Goal: Information Seeking & Learning: Learn about a topic

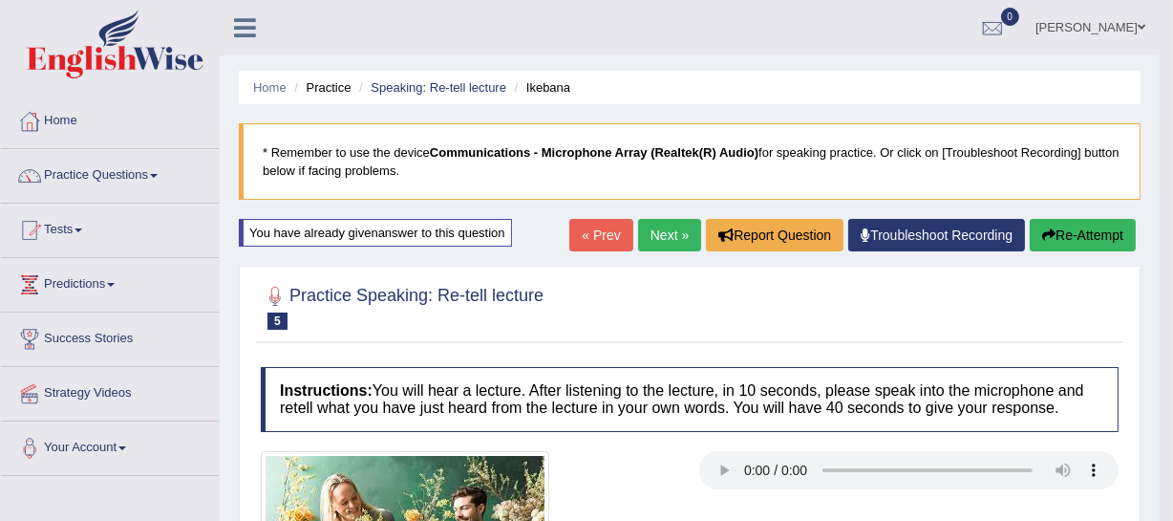
click at [647, 236] on link "Next »" at bounding box center [669, 235] width 63 height 32
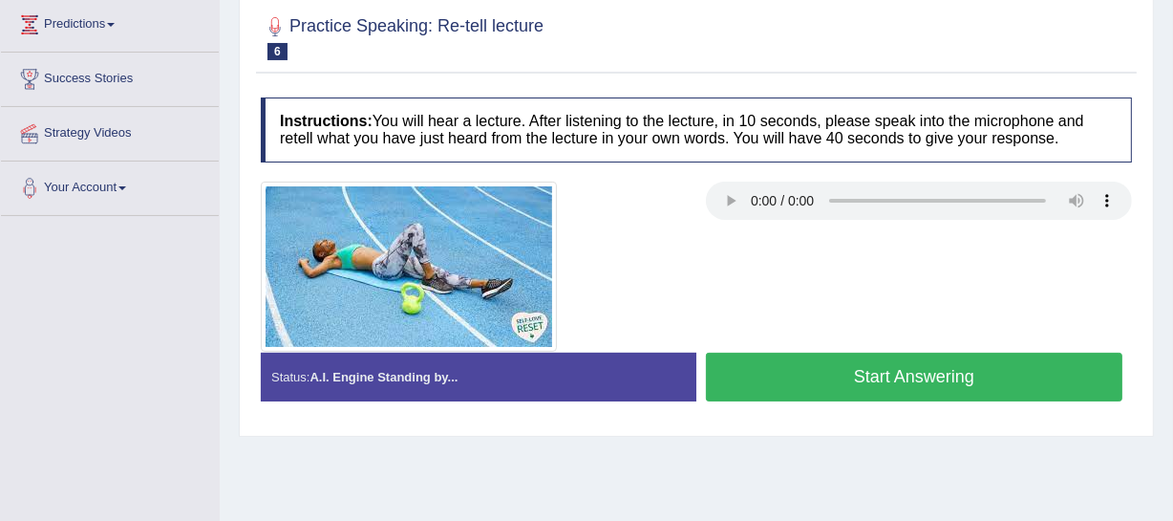
click at [868, 373] on button "Start Answering" at bounding box center [914, 377] width 417 height 49
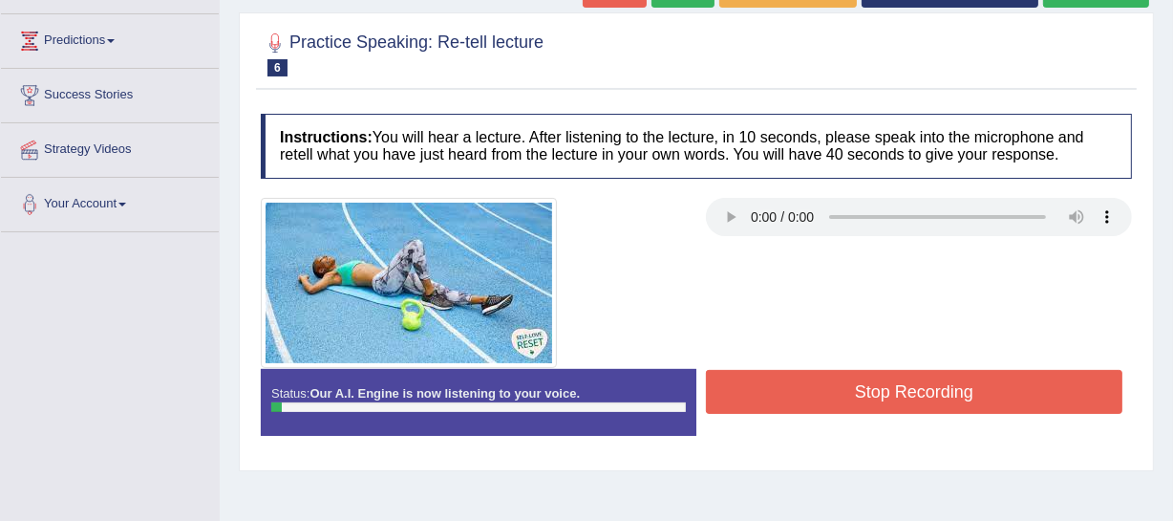
scroll to position [260, 0]
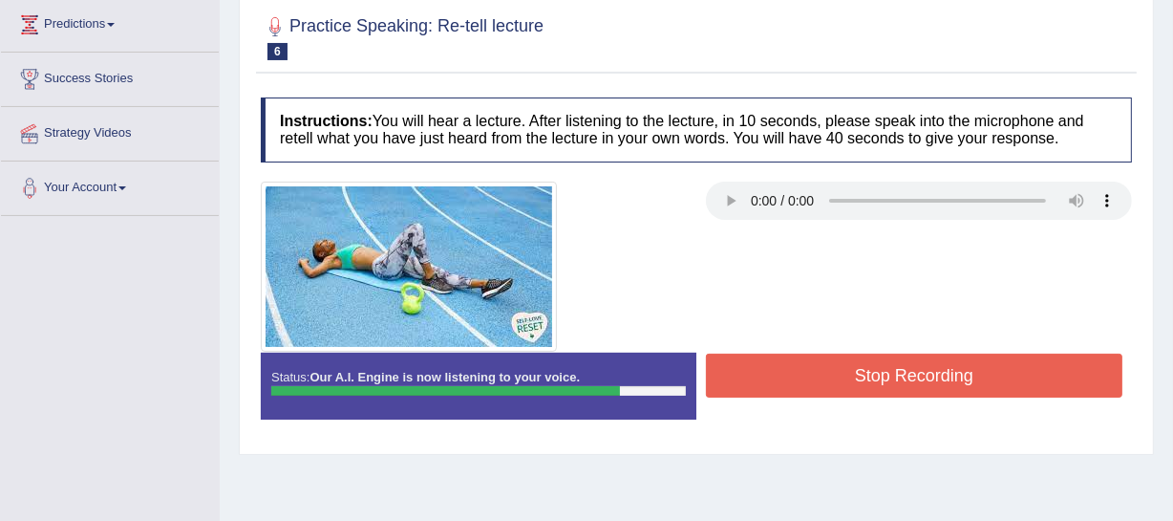
drag, startPoint x: 835, startPoint y: 328, endPoint x: 821, endPoint y: 356, distance: 32.0
click at [828, 342] on div at bounding box center [696, 267] width 891 height 170
click at [820, 361] on button "Stop Recording" at bounding box center [914, 376] width 417 height 44
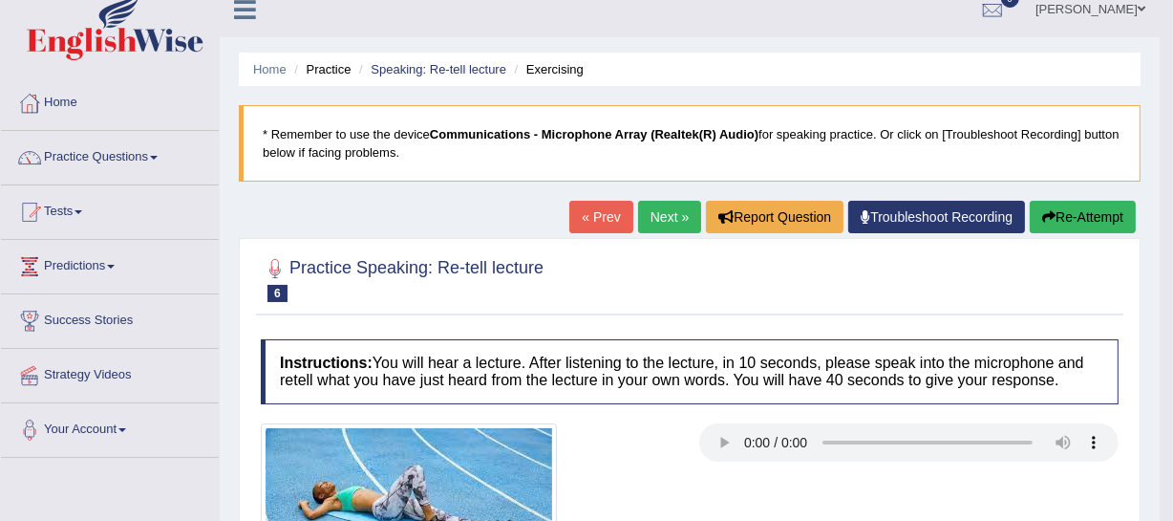
scroll to position [0, 0]
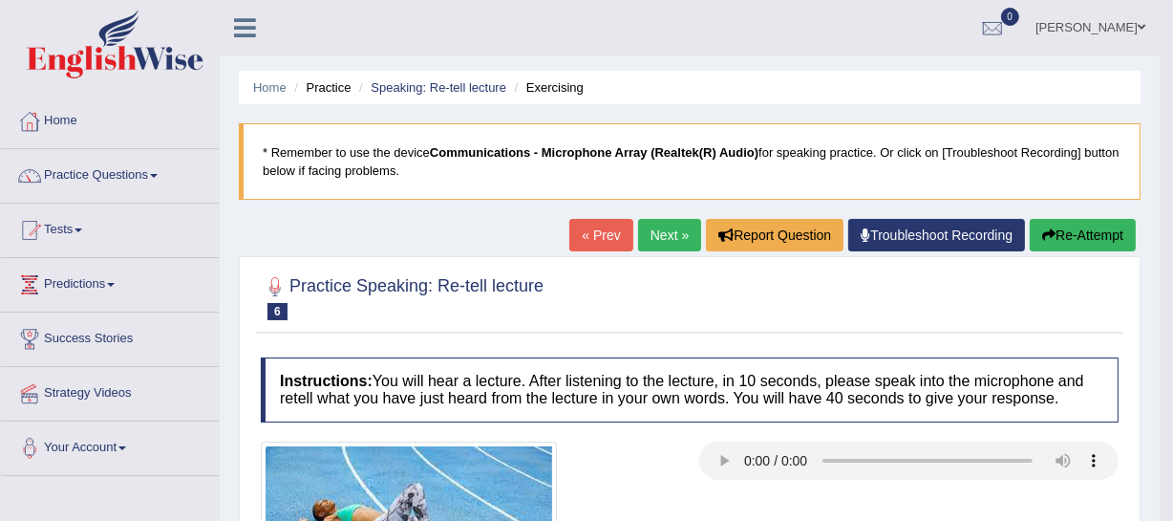
click at [656, 228] on link "Next »" at bounding box center [669, 235] width 63 height 32
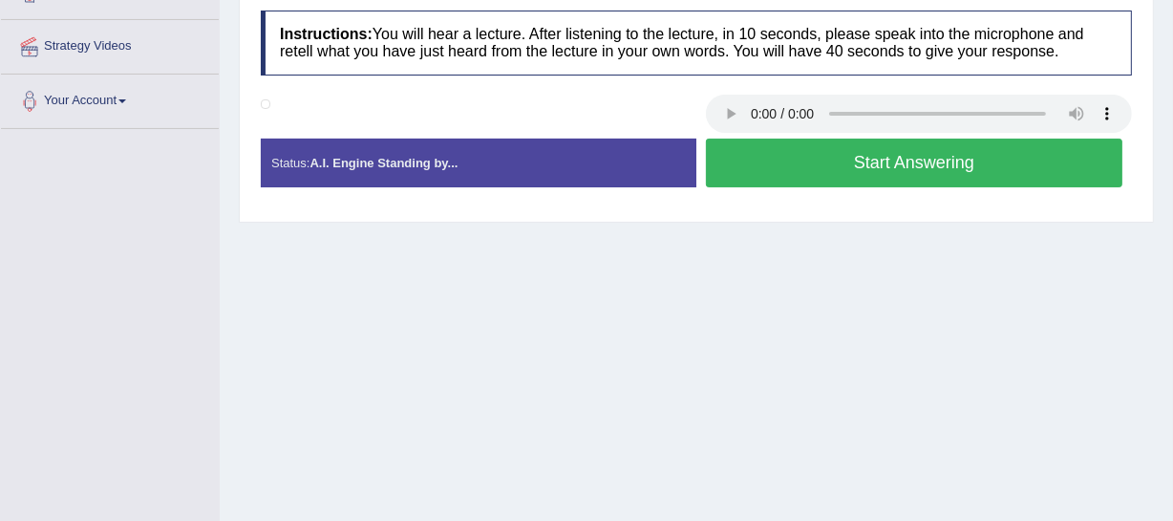
click at [814, 164] on button "Start Answering" at bounding box center [914, 163] width 417 height 49
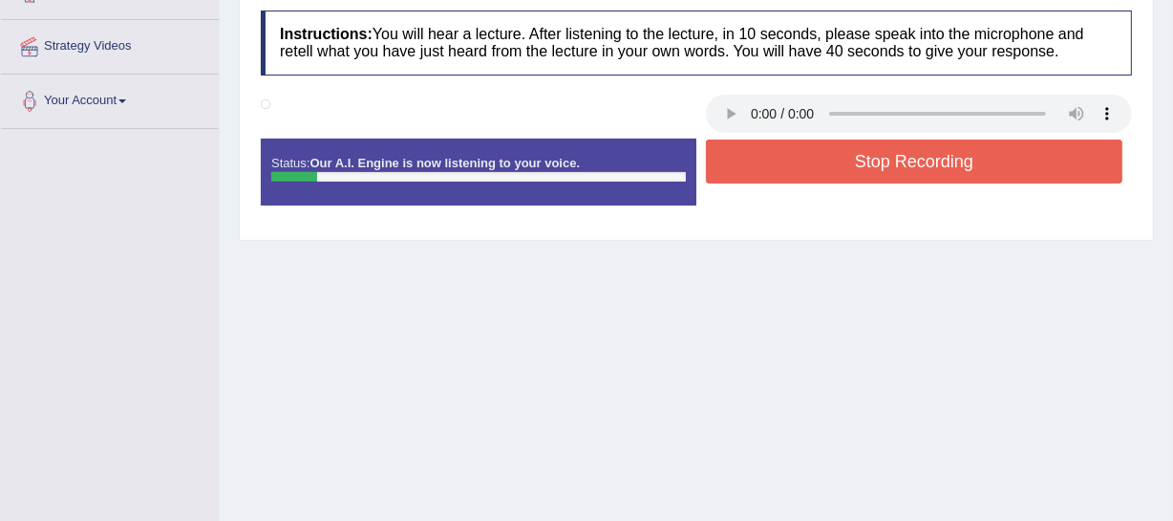
click at [921, 157] on button "Stop Recording" at bounding box center [914, 162] width 417 height 44
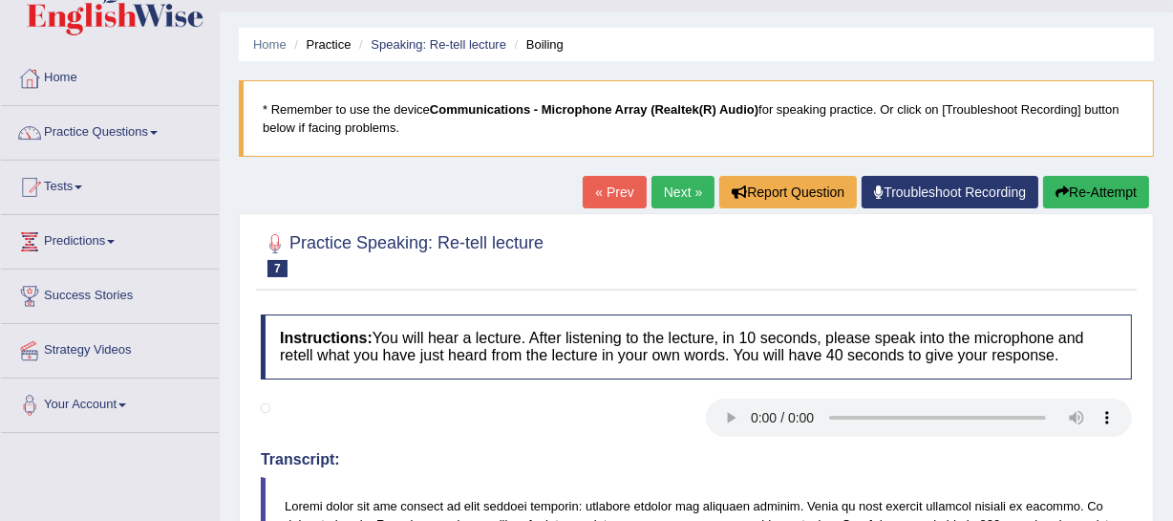
scroll to position [86, 0]
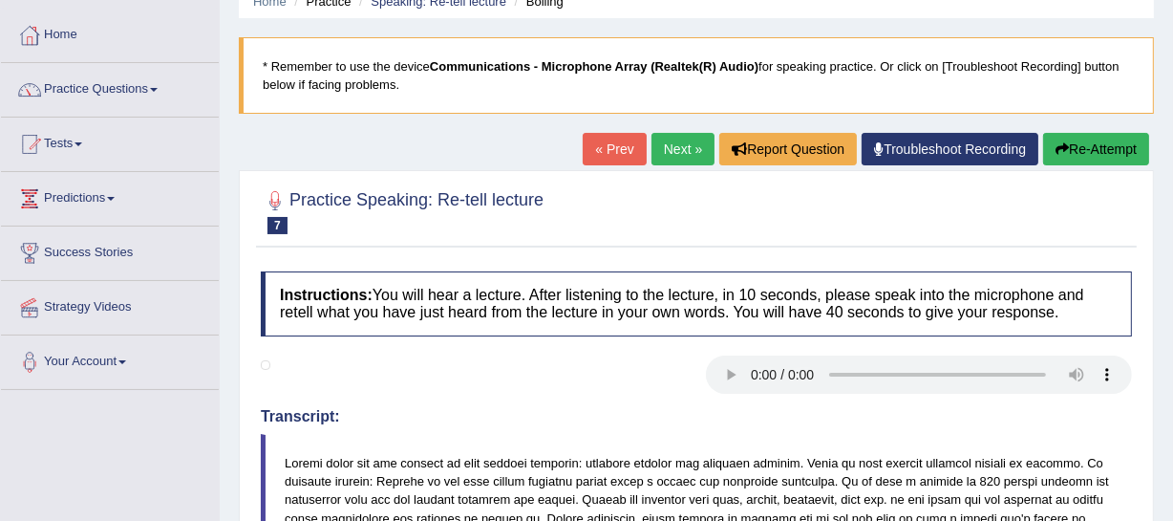
click at [1047, 150] on button "Re-Attempt" at bounding box center [1096, 149] width 106 height 32
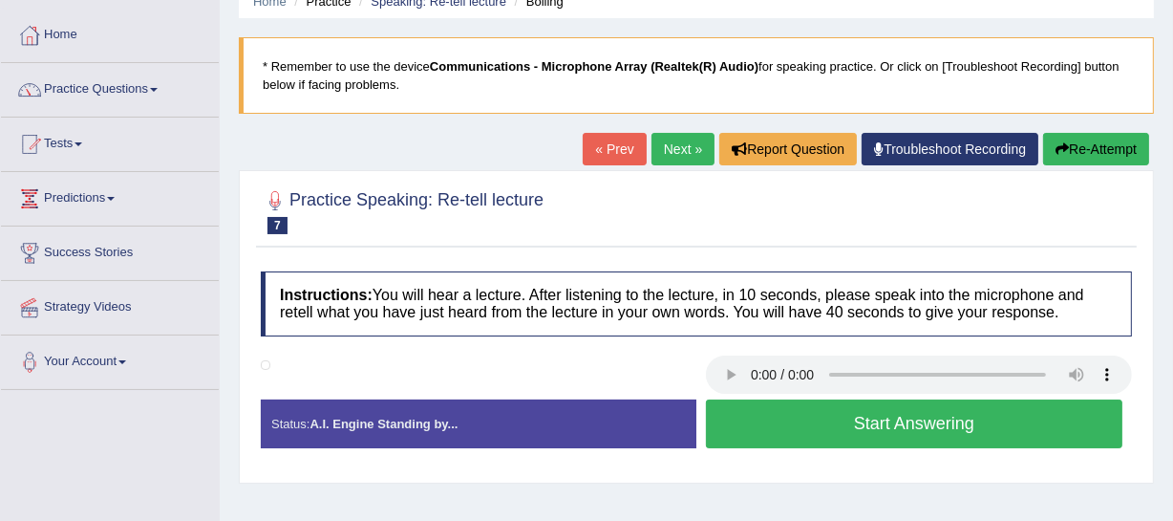
click at [827, 423] on button "Start Answering" at bounding box center [914, 423] width 417 height 49
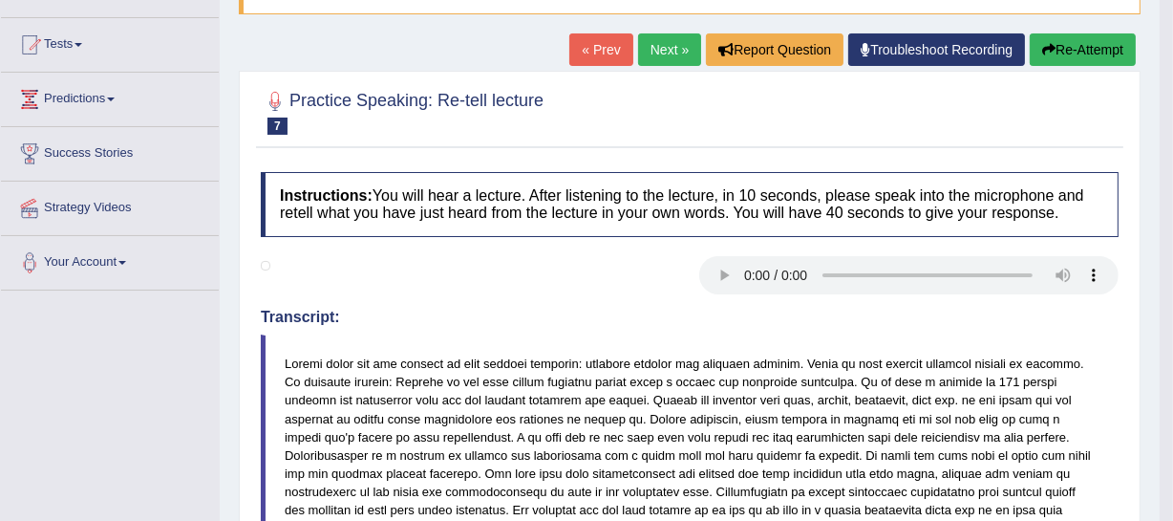
scroll to position [101, 0]
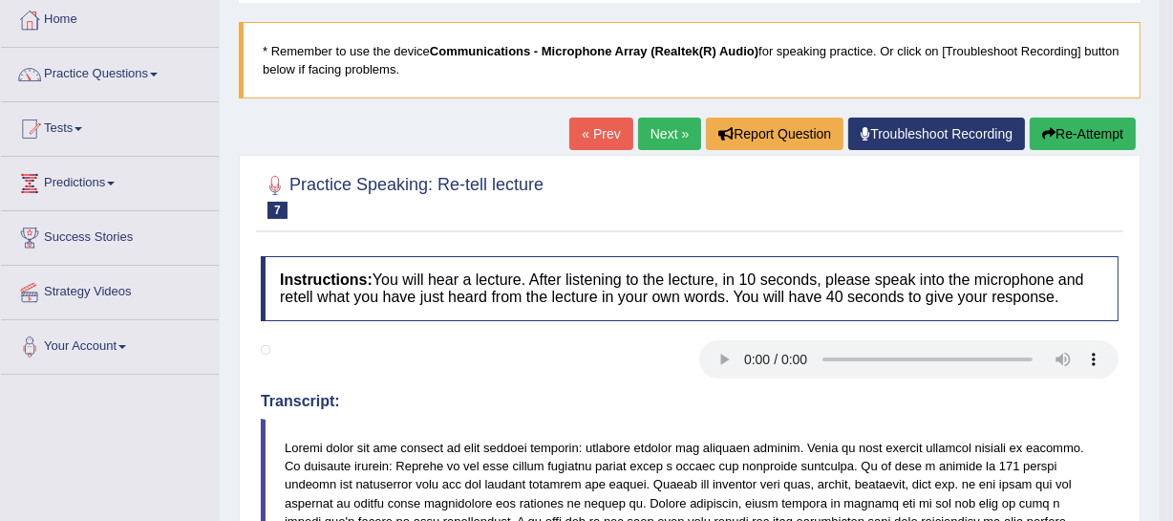
click at [1057, 127] on button "Re-Attempt" at bounding box center [1083, 134] width 106 height 32
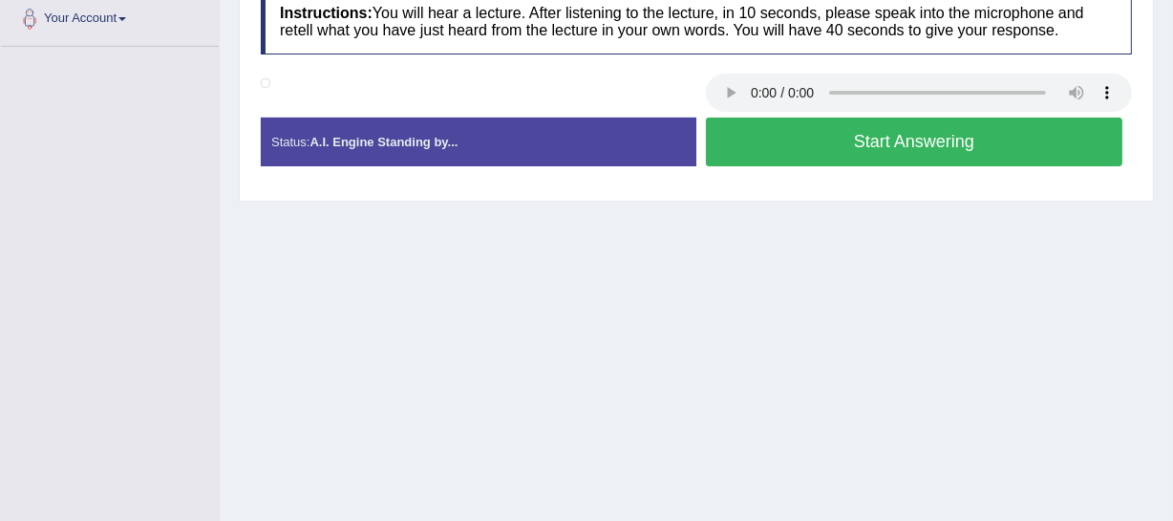
scroll to position [255, 0]
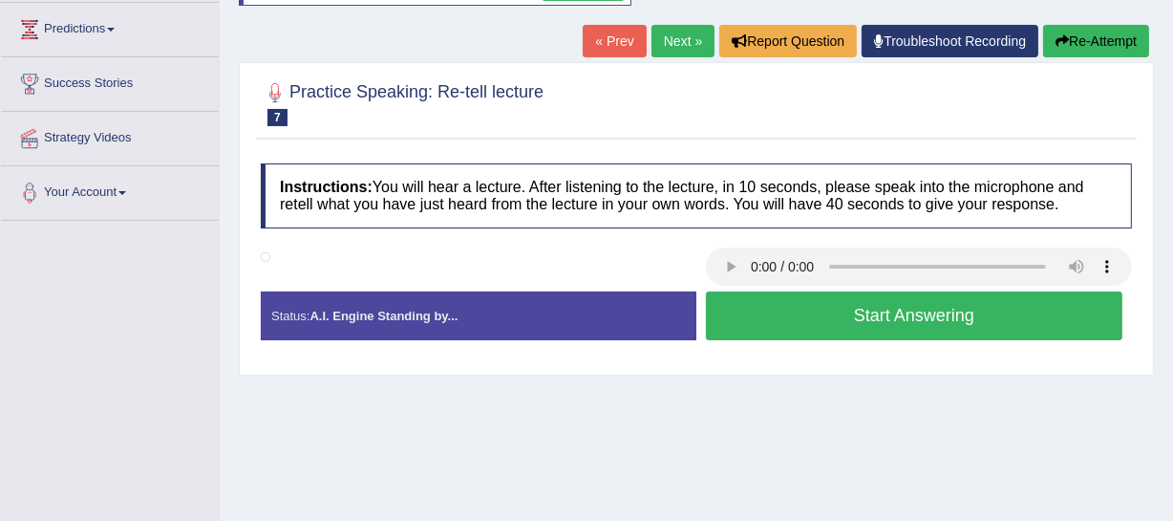
click at [882, 322] on button "Start Answering" at bounding box center [914, 315] width 417 height 49
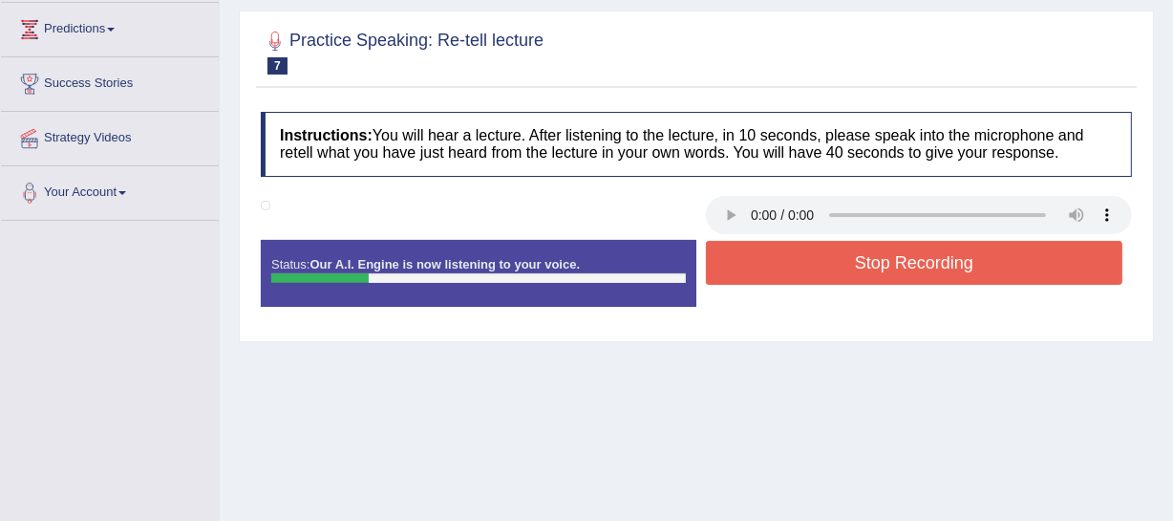
click at [330, 265] on strong "Our A.I. Engine is now listening to your voice." at bounding box center [445, 264] width 270 height 14
click at [812, 257] on button "Stop Recording" at bounding box center [914, 263] width 417 height 44
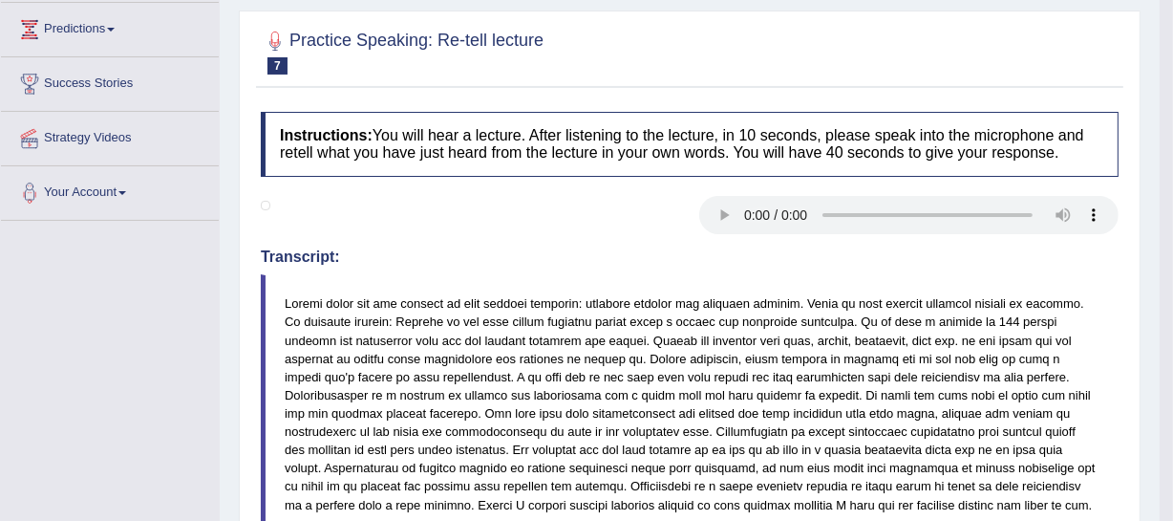
scroll to position [0, 0]
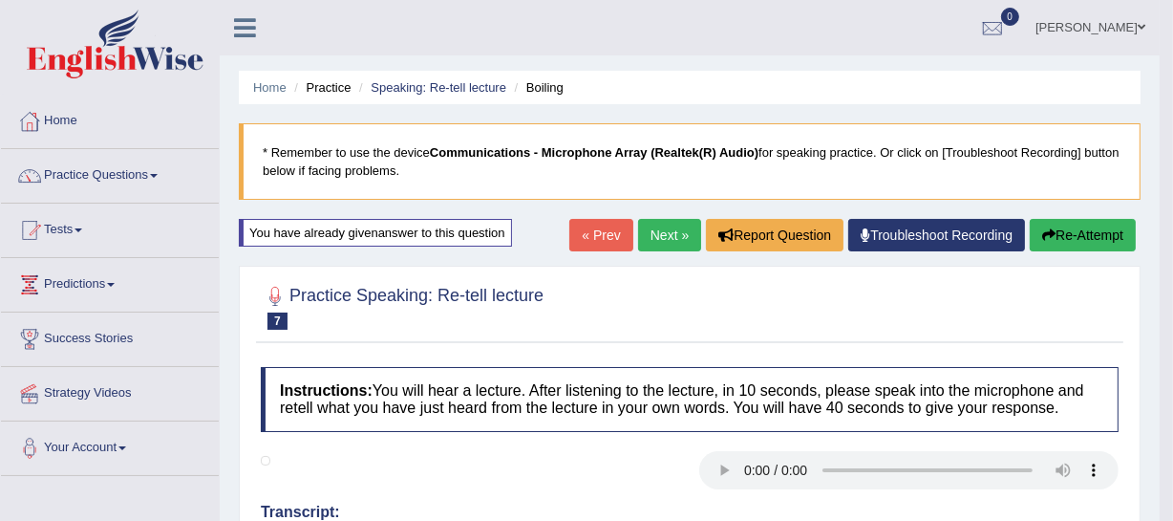
click at [1065, 236] on button "Re-Attempt" at bounding box center [1083, 235] width 106 height 32
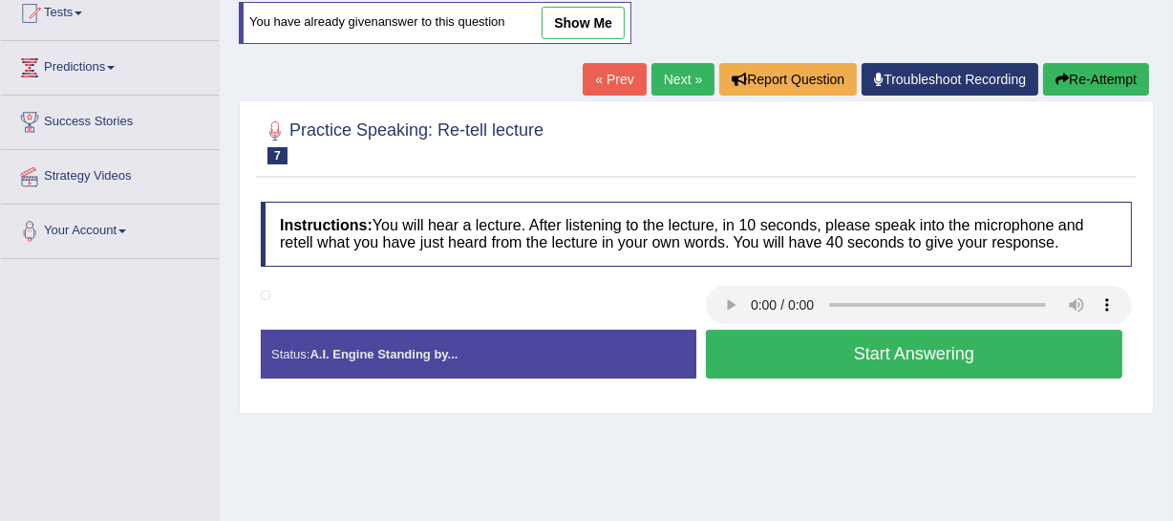
scroll to position [173, 0]
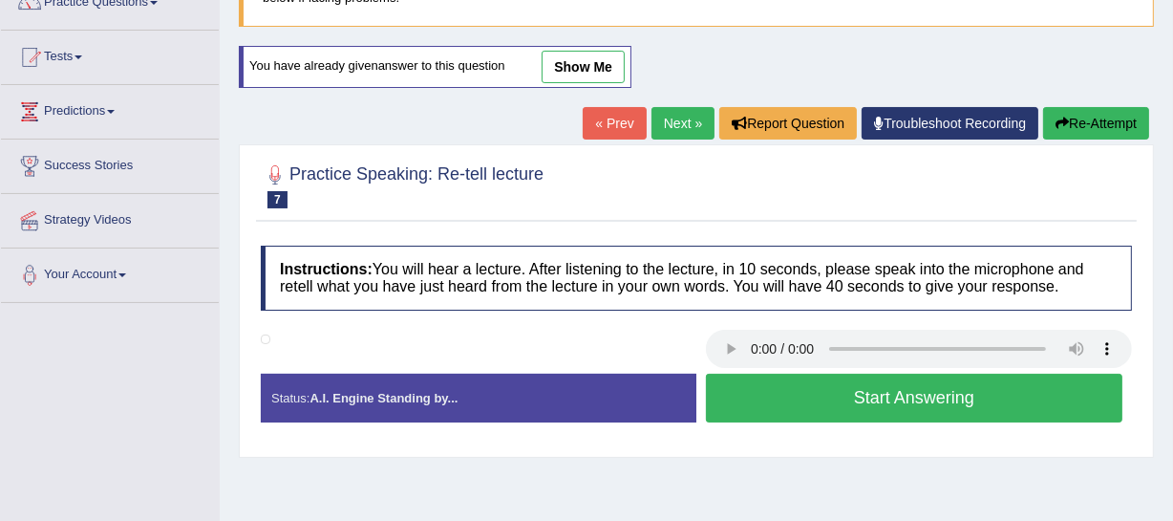
click at [852, 396] on button "Start Answering" at bounding box center [914, 398] width 417 height 49
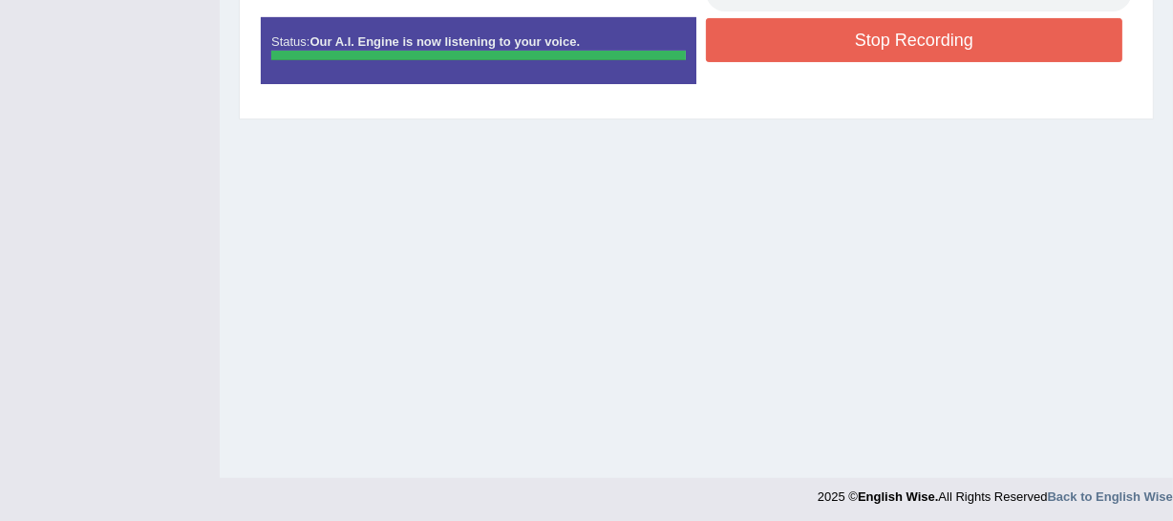
scroll to position [483, 0]
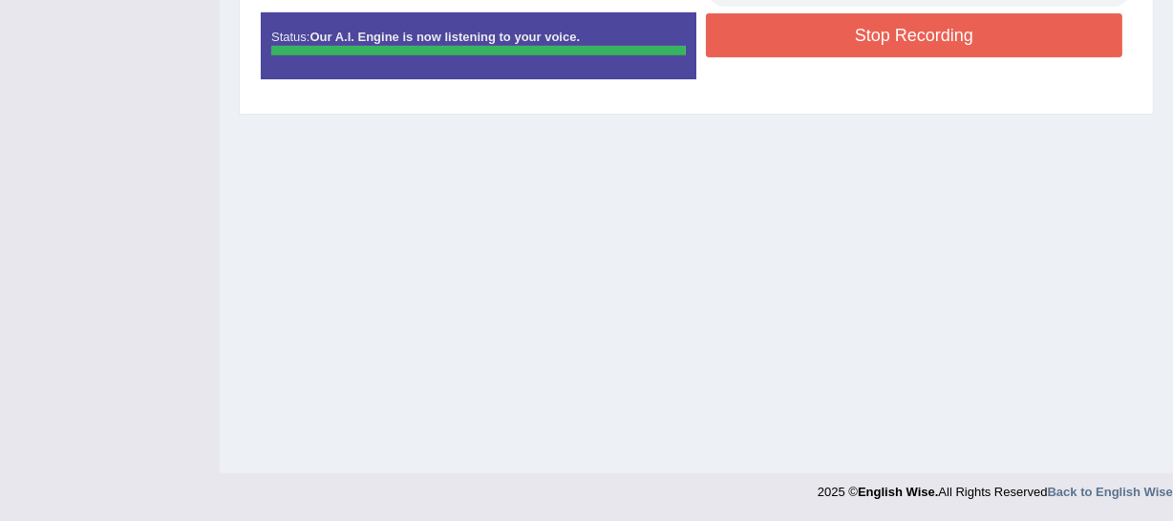
click at [896, 44] on button "Stop Recording" at bounding box center [914, 35] width 417 height 44
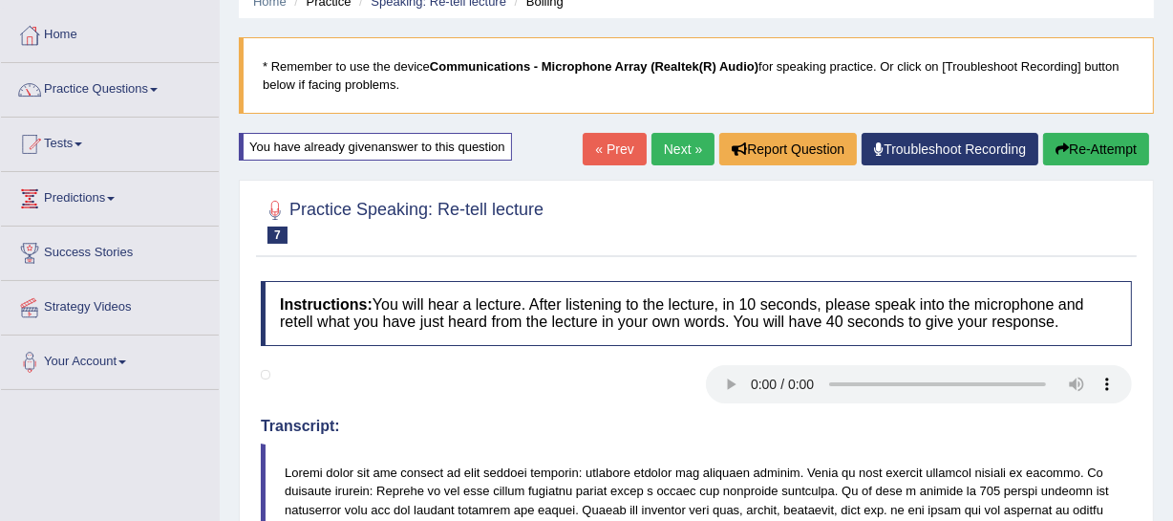
scroll to position [0, 0]
